Goal: Check status

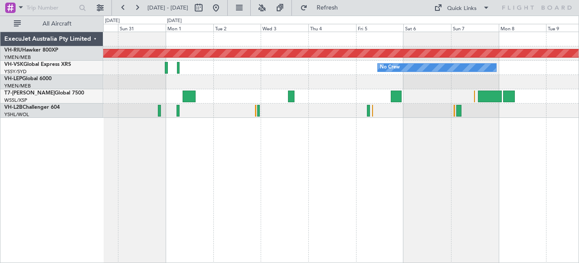
click at [225, 61] on div "No Crew" at bounding box center [340, 68] width 475 height 14
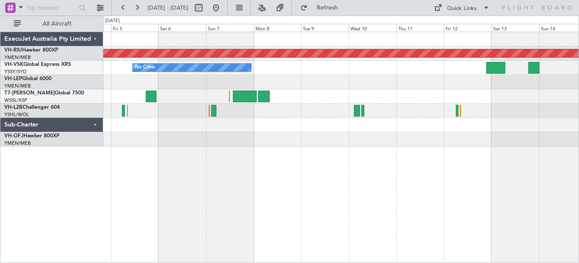
click at [327, 75] on div "Planned Maint [GEOGRAPHIC_DATA] ([GEOGRAPHIC_DATA]) No Crew" at bounding box center [340, 89] width 475 height 115
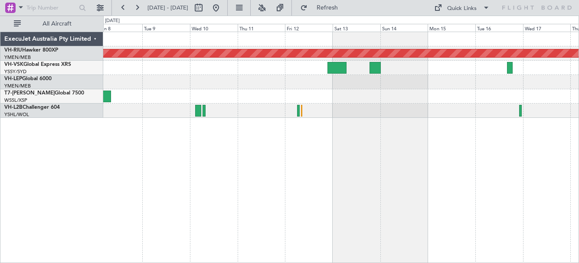
click at [247, 75] on div "Planned Maint [GEOGRAPHIC_DATA] ([GEOGRAPHIC_DATA]) No Crew" at bounding box center [340, 75] width 475 height 86
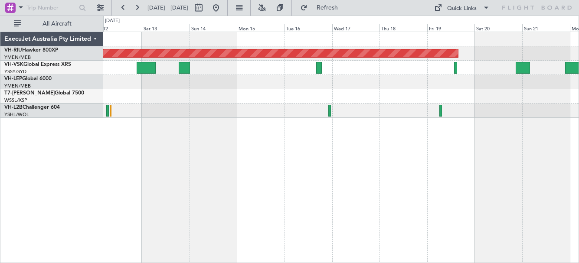
click at [256, 65] on div at bounding box center [340, 68] width 475 height 14
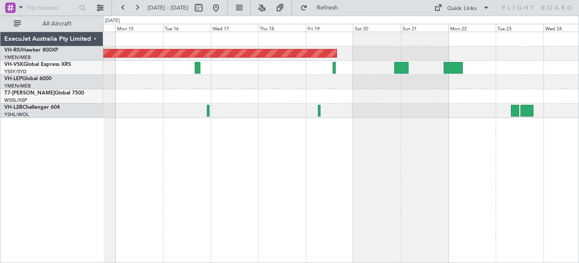
click at [287, 70] on div at bounding box center [340, 68] width 475 height 14
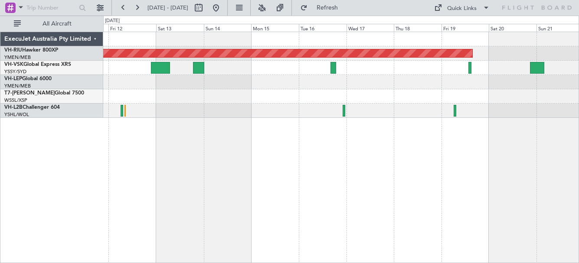
click at [430, 82] on div "Planned Maint [GEOGRAPHIC_DATA] ([GEOGRAPHIC_DATA])" at bounding box center [340, 75] width 475 height 86
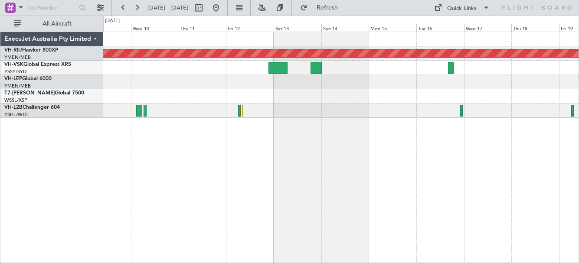
click at [358, 88] on div at bounding box center [340, 82] width 475 height 14
